Goal: Obtain resource: Download file/media

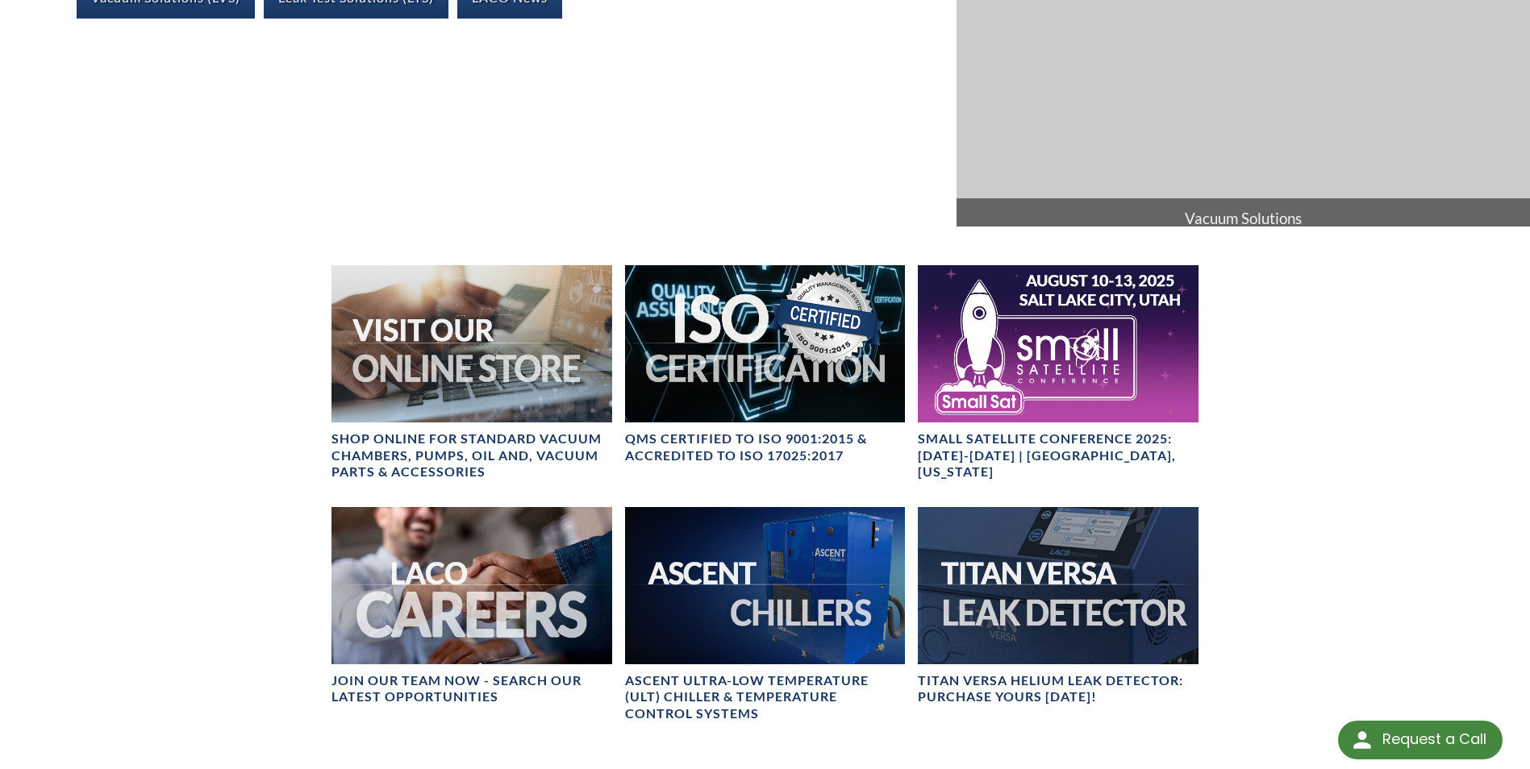
scroll to position [564, 0]
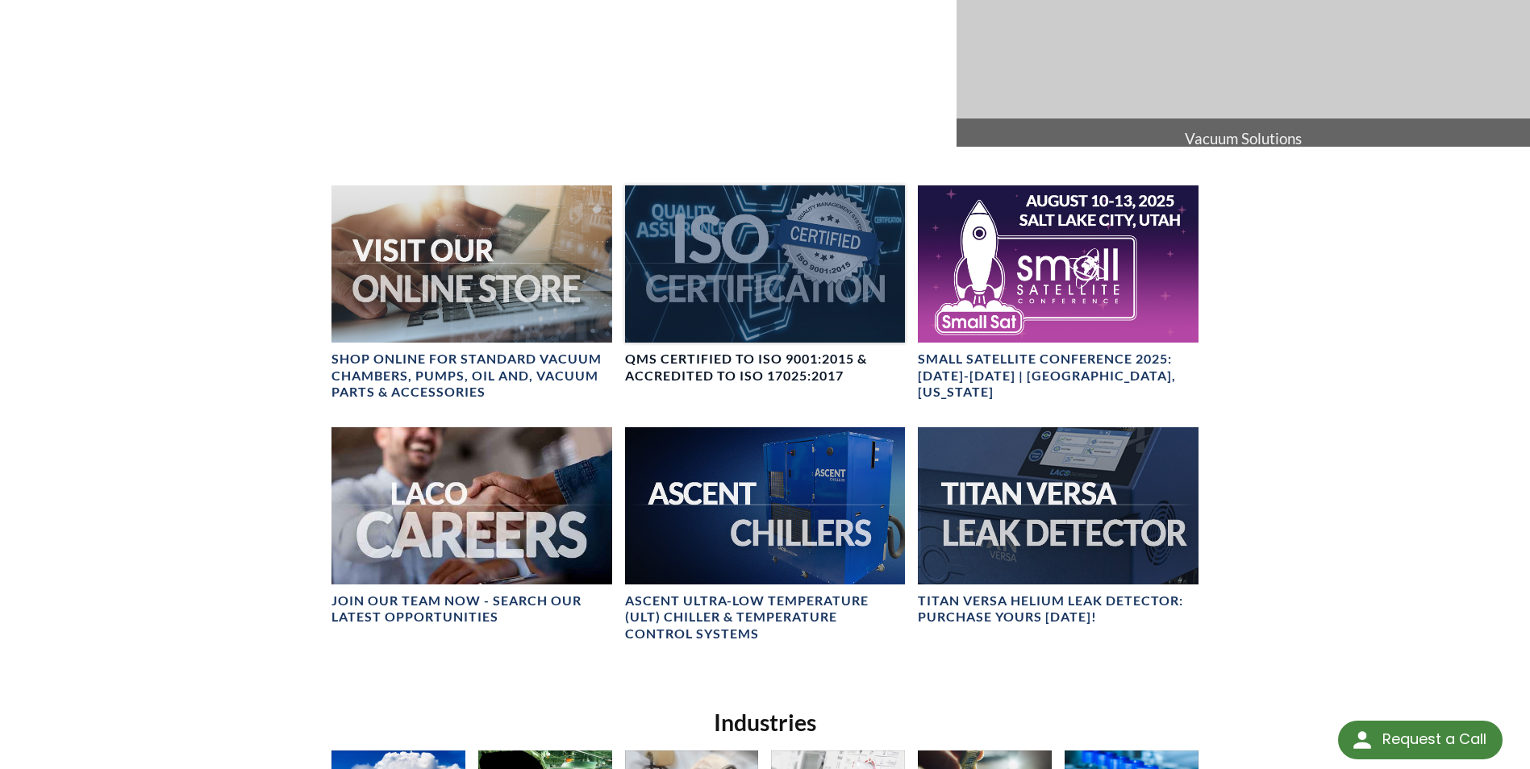
click at [722, 273] on div at bounding box center [765, 263] width 280 height 157
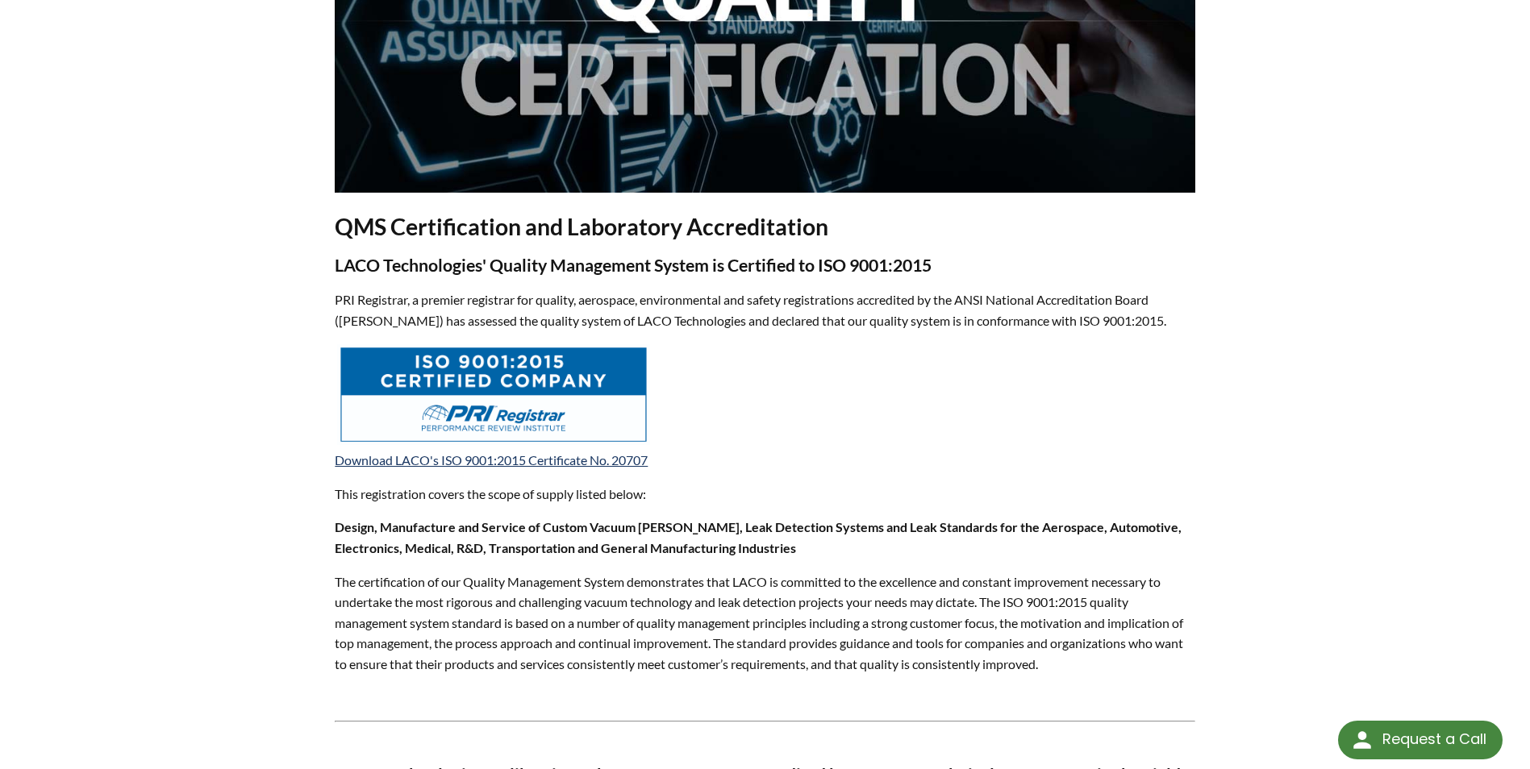
scroll to position [323, 0]
click at [482, 456] on link "Download LACO's ISO 9001:2015 Certificate No. 20707" at bounding box center [491, 459] width 313 height 15
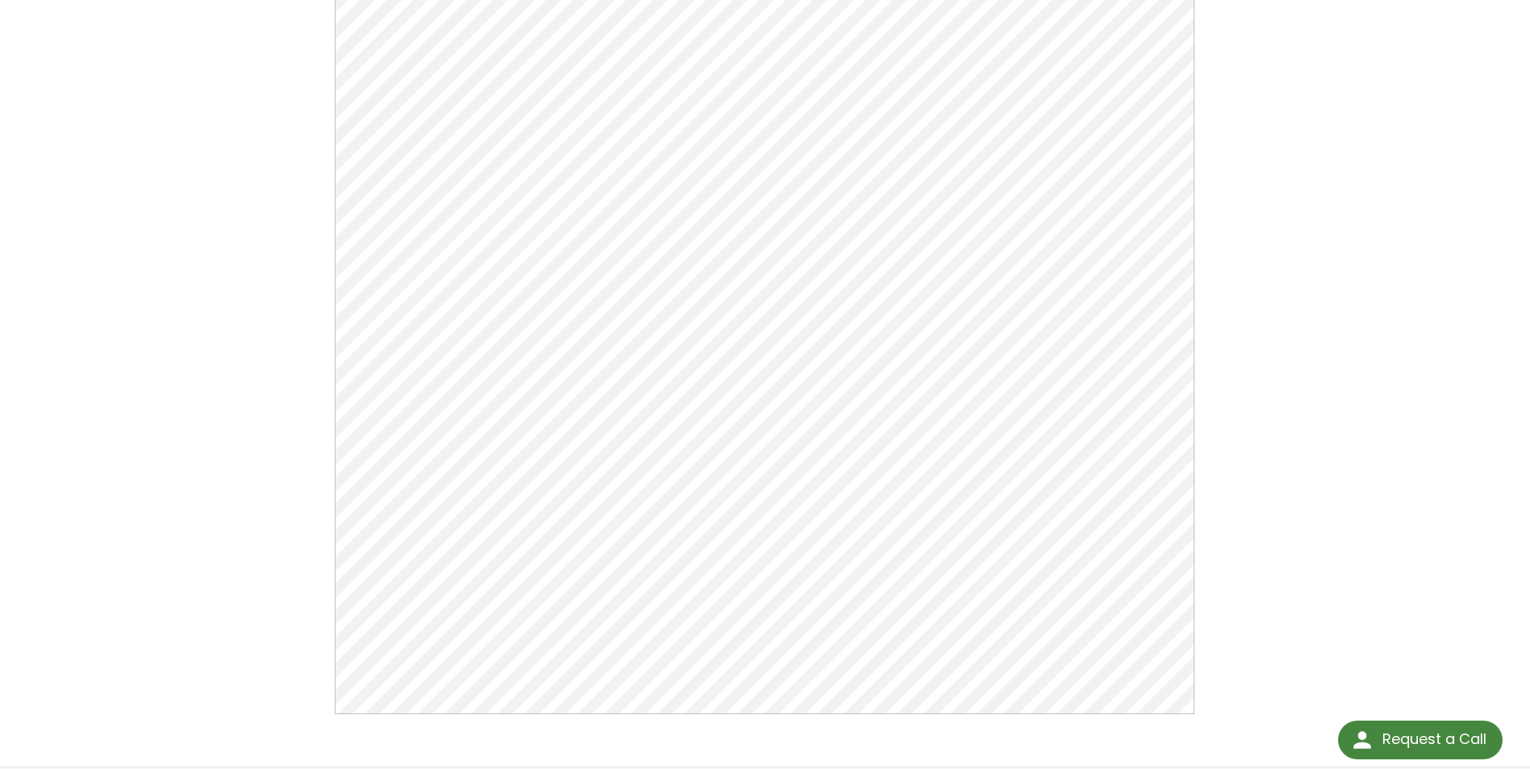
scroll to position [323, 0]
